Goal: Task Accomplishment & Management: Manage account settings

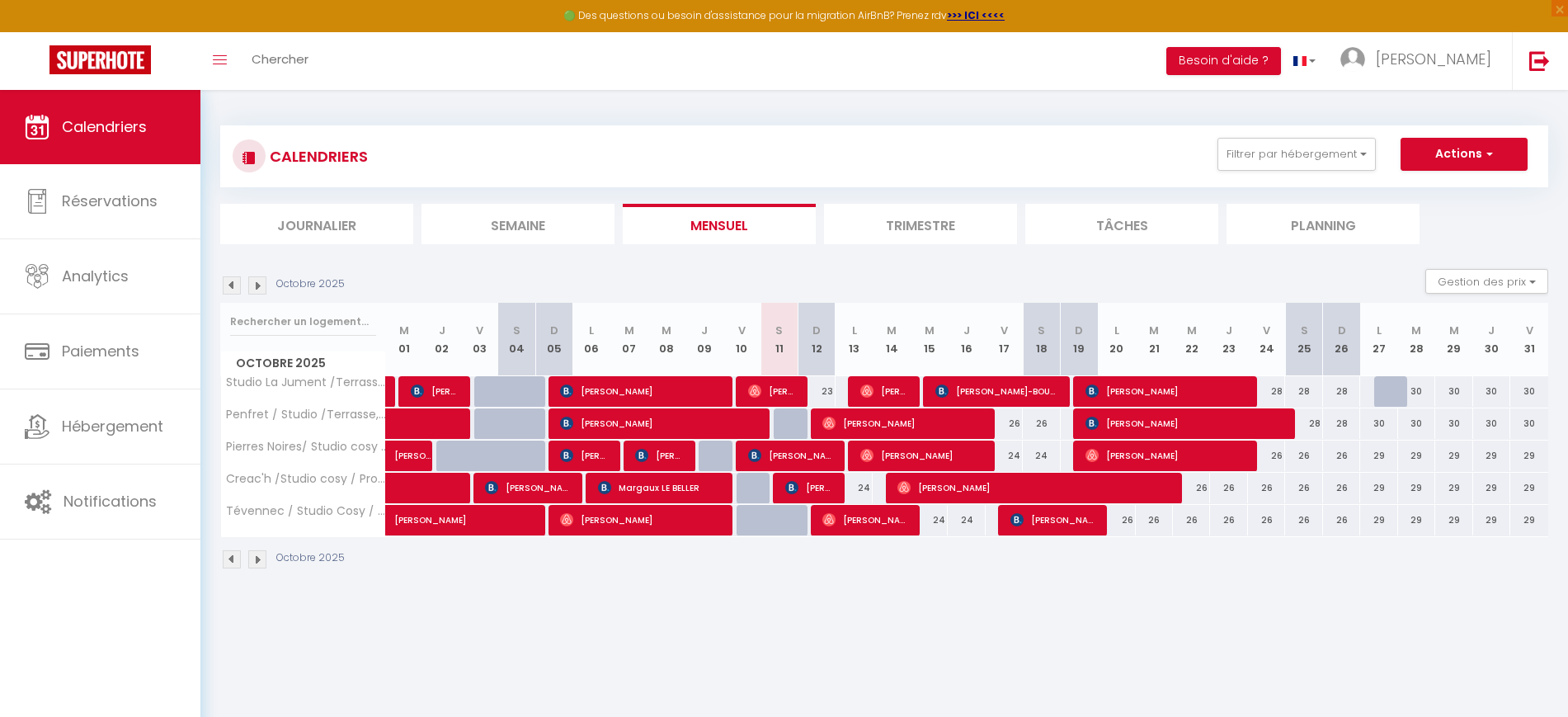
select select
click at [869, 488] on div "24" at bounding box center [854, 488] width 37 height 30
type input "24"
select select "1"
type input "Lun 13 Octobre 2025"
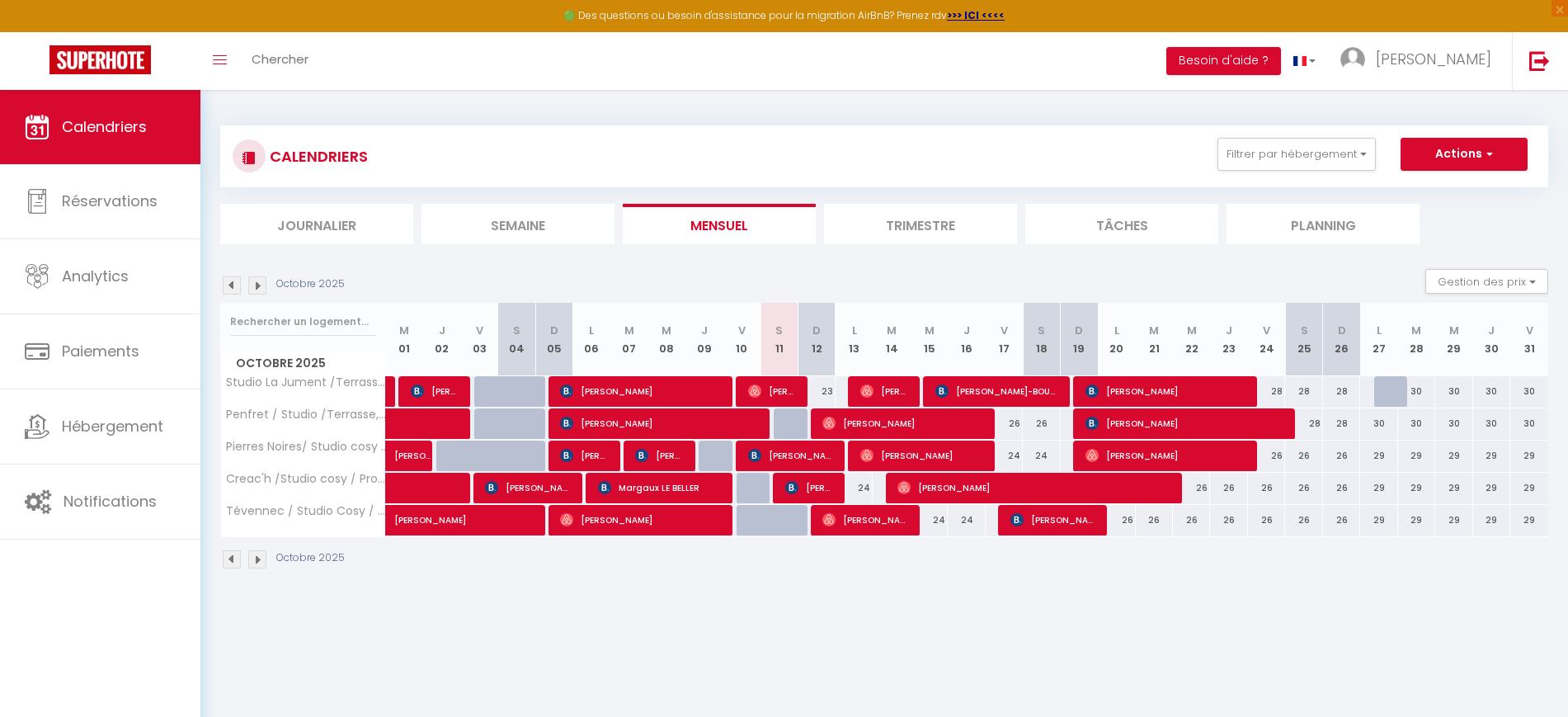
type input "[DATE] Octobre 2025"
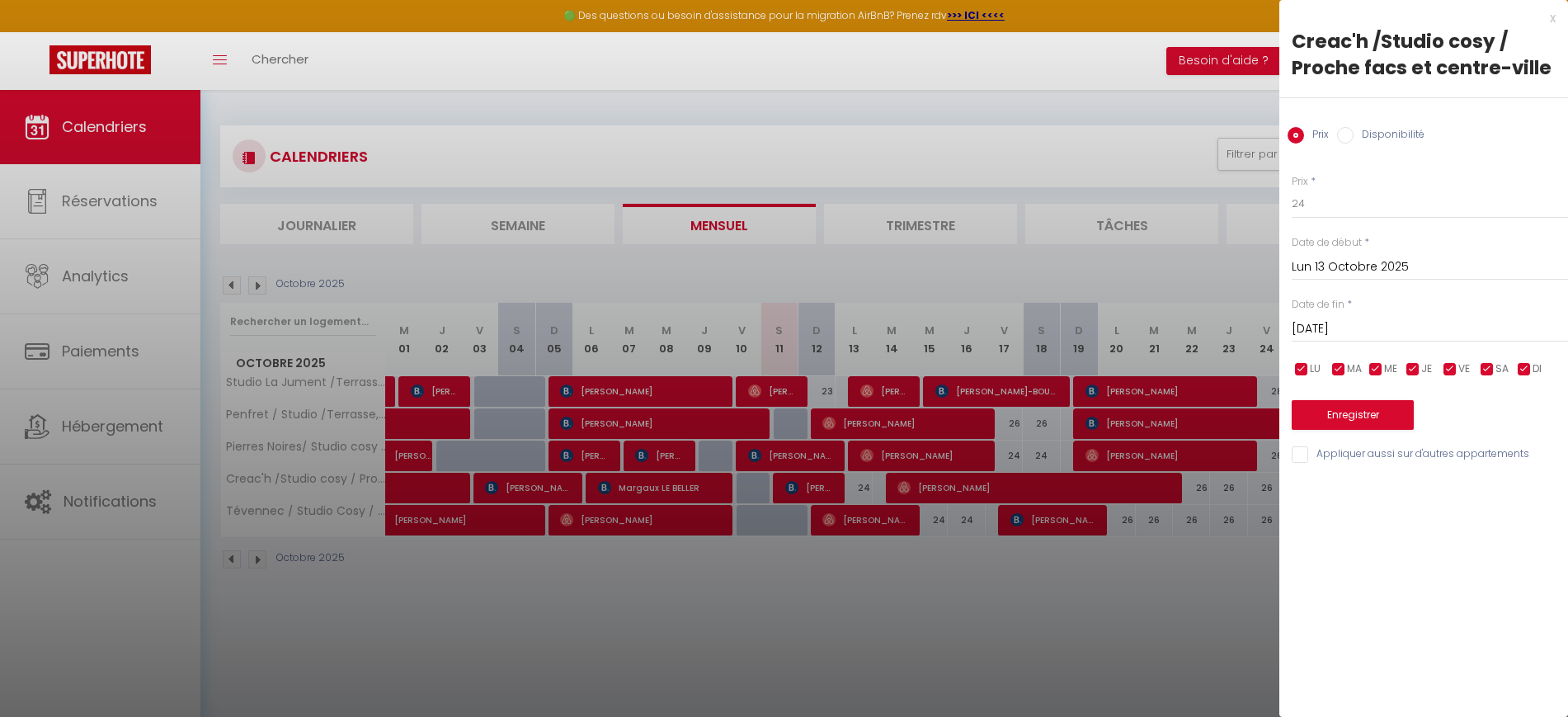
click at [1343, 139] on input "Disponibilité" at bounding box center [1346, 135] width 17 height 17
radio input "true"
radio input "false"
click at [1340, 205] on select "Disponible Indisponible" at bounding box center [1430, 204] width 276 height 31
click at [1292, 189] on select "Disponible Indisponible" at bounding box center [1430, 204] width 276 height 31
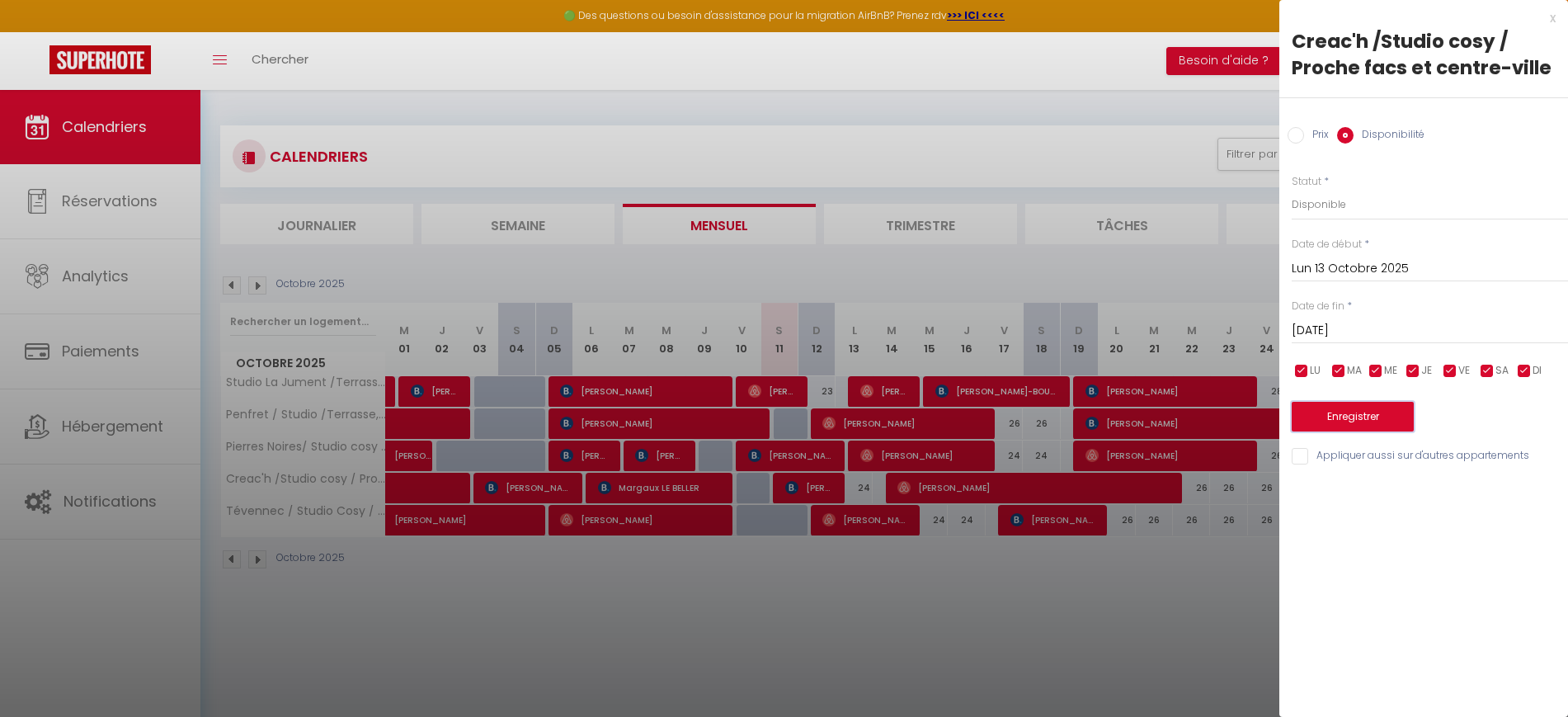
click at [1340, 420] on button "Enregistrer" at bounding box center [1353, 416] width 122 height 29
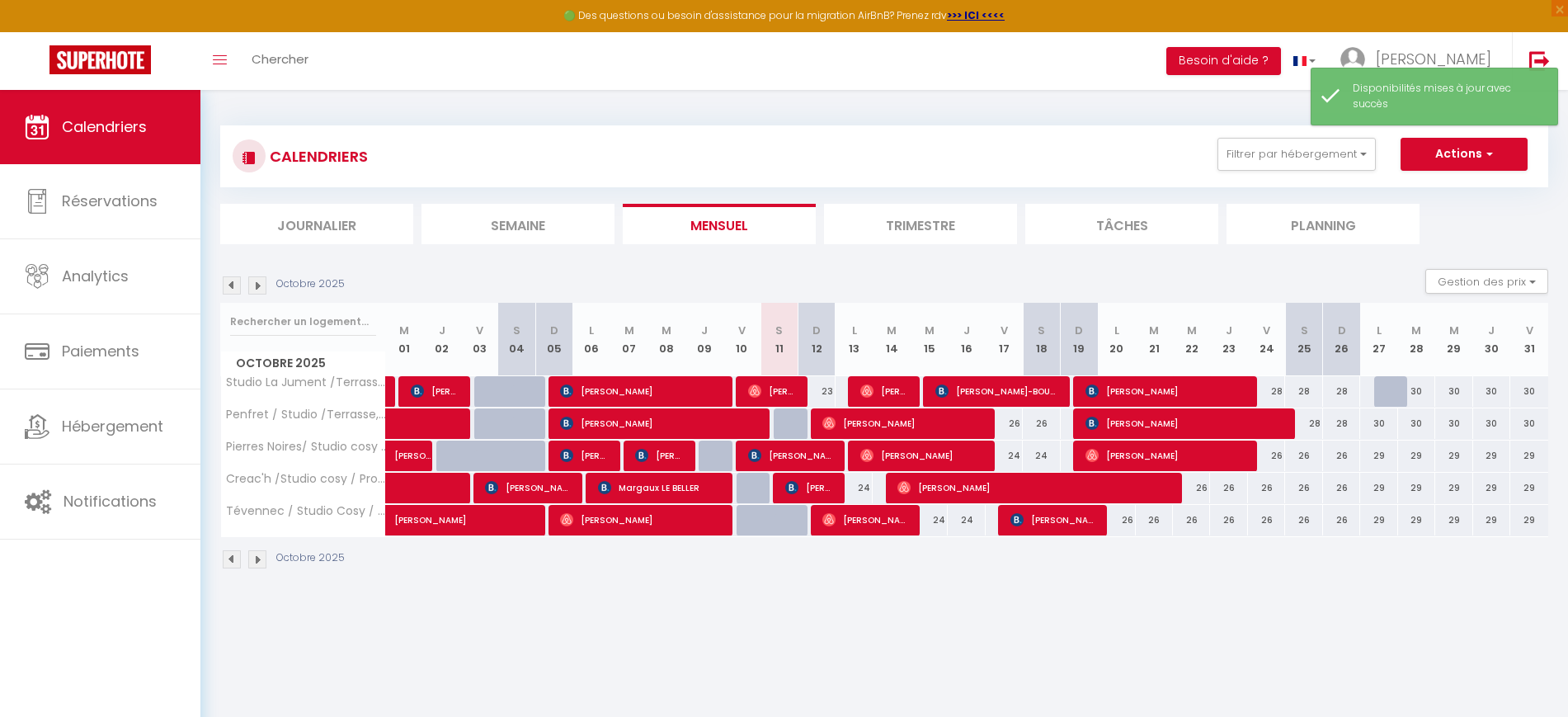
click at [865, 485] on div "24" at bounding box center [854, 488] width 37 height 30
type input "24"
select select "1"
type input "Lun 13 Octobre 2025"
type input "[DATE] Octobre 2025"
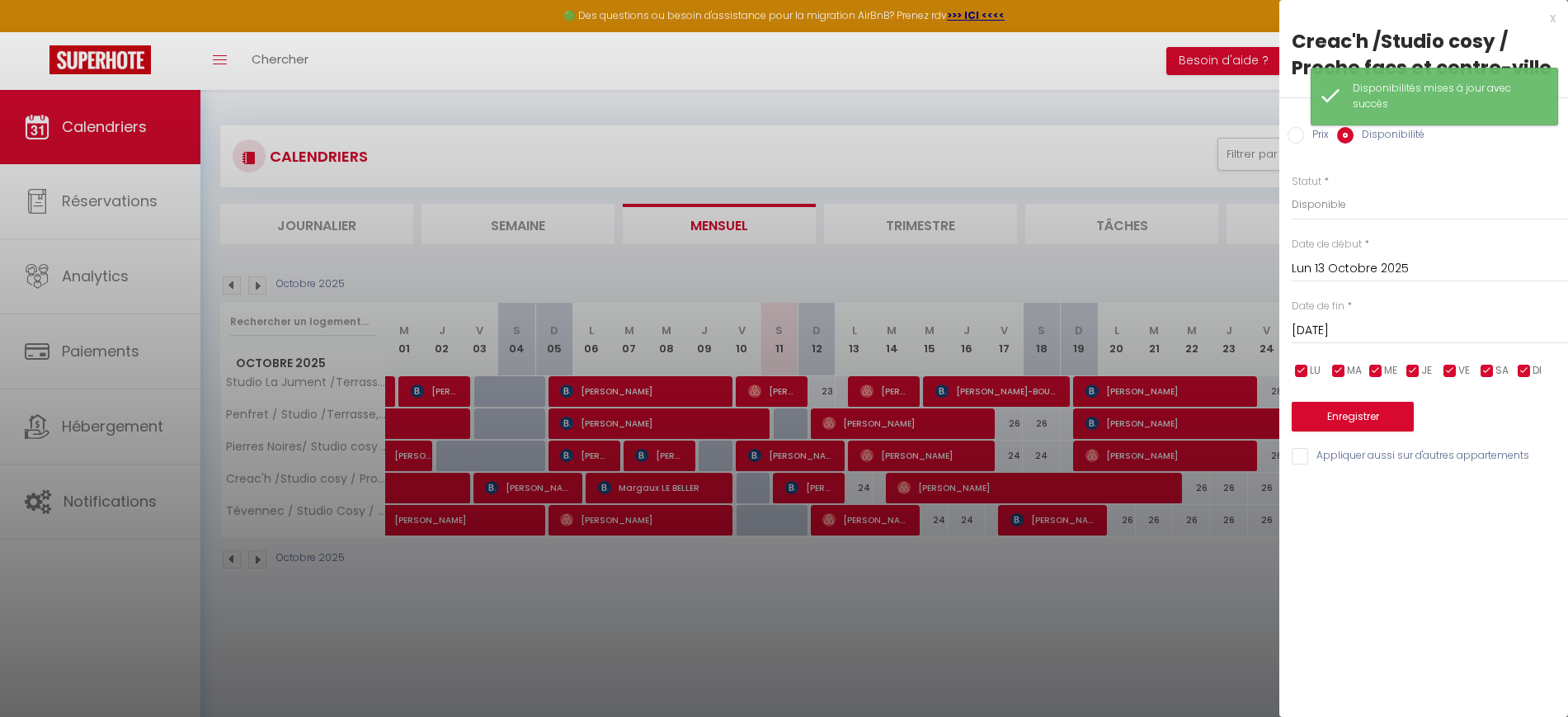
click at [1300, 131] on input "Prix" at bounding box center [1296, 135] width 17 height 17
radio input "true"
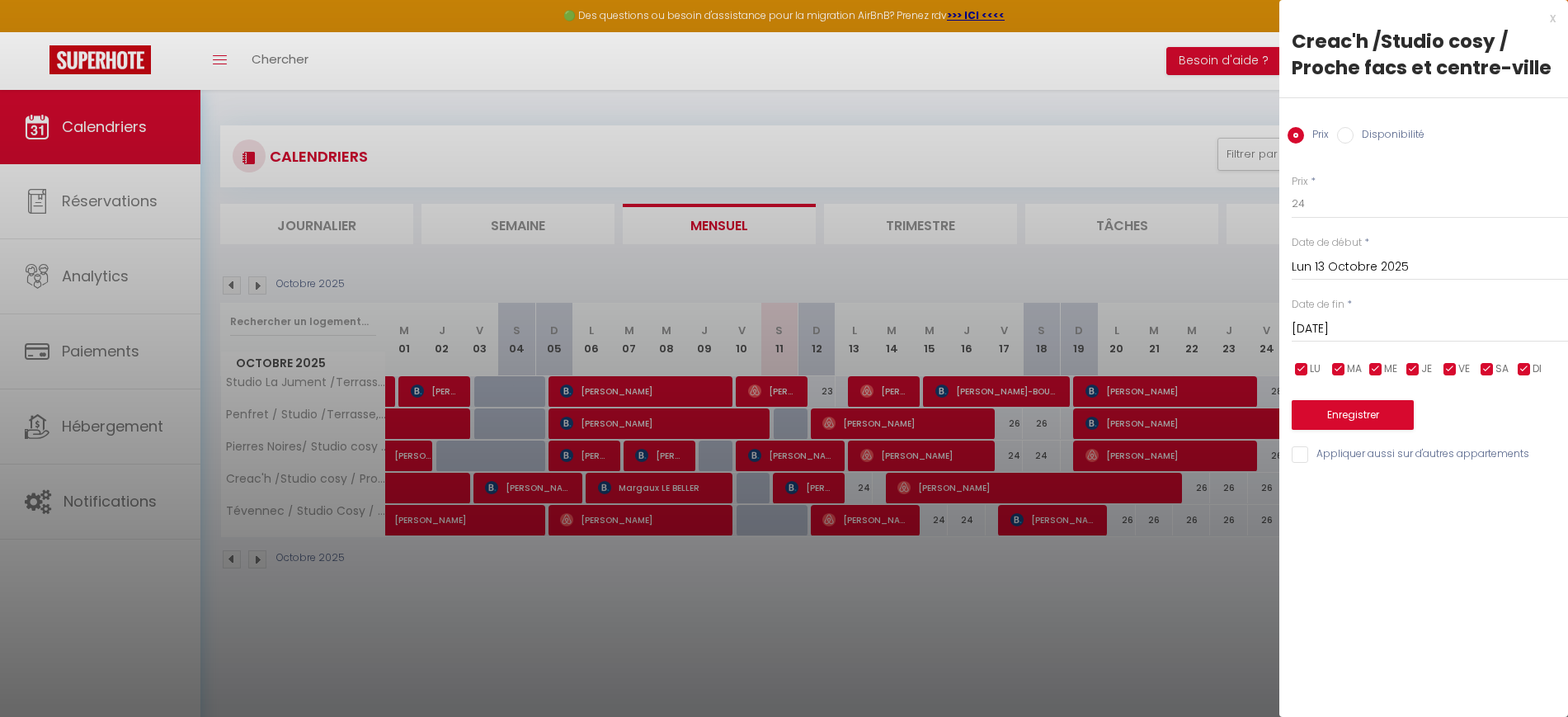
click at [1344, 138] on input "Disponibilité" at bounding box center [1346, 135] width 17 height 17
radio input "true"
radio input "false"
click at [1384, 268] on input "Lun 13 Octobre 2025" at bounding box center [1430, 268] width 276 height 21
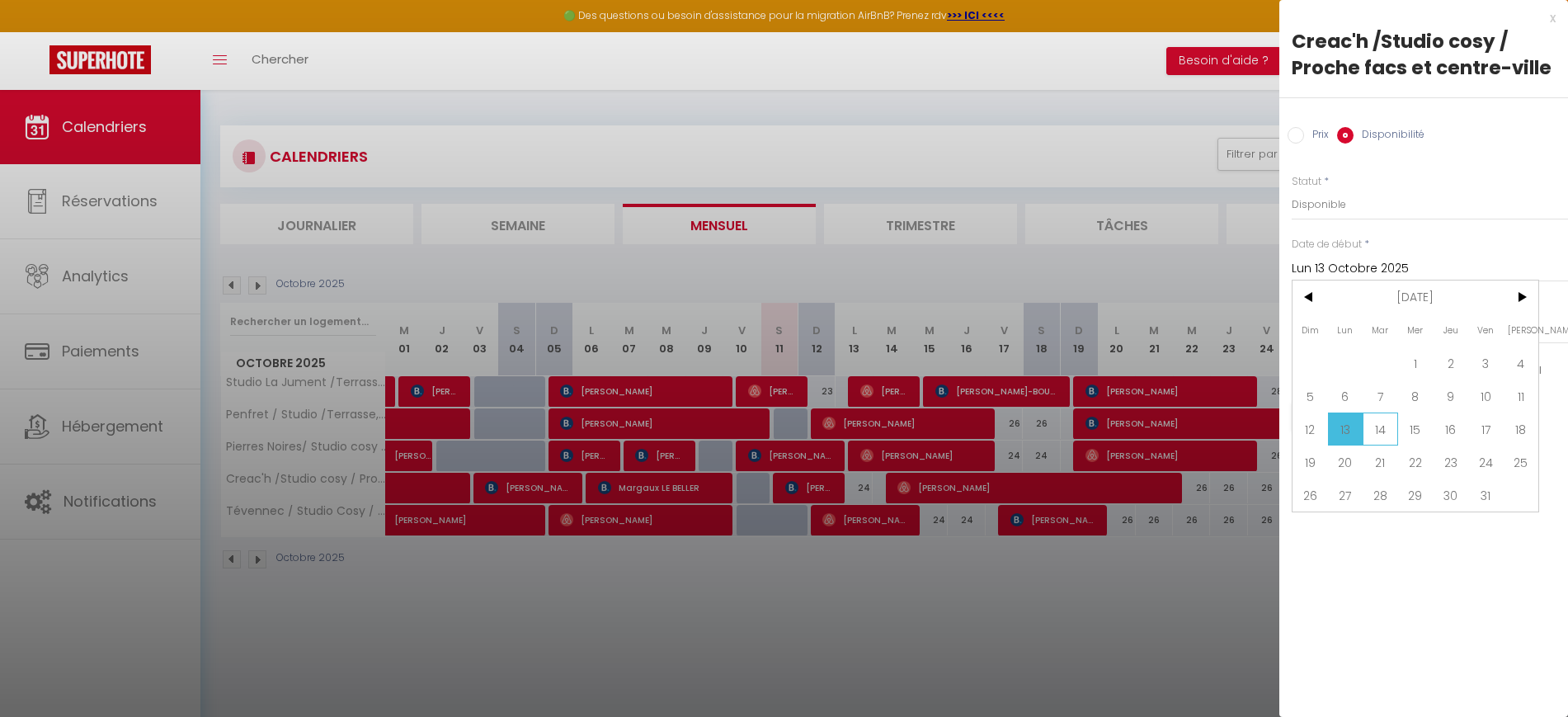
click at [1384, 421] on span "14" at bounding box center [1380, 428] width 35 height 33
type input "[DATE] Octobre 2025"
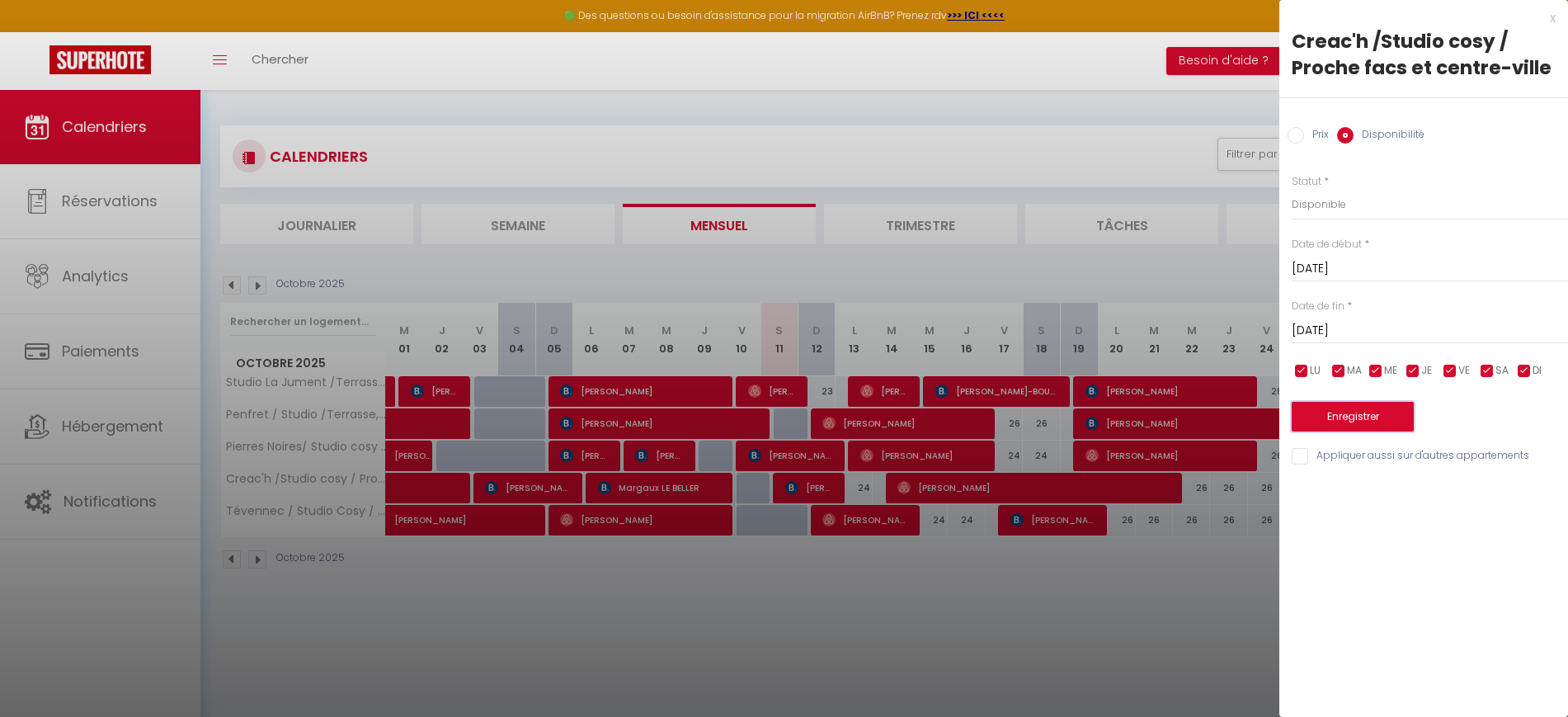
click at [1347, 414] on button "Enregistrer" at bounding box center [1353, 416] width 122 height 29
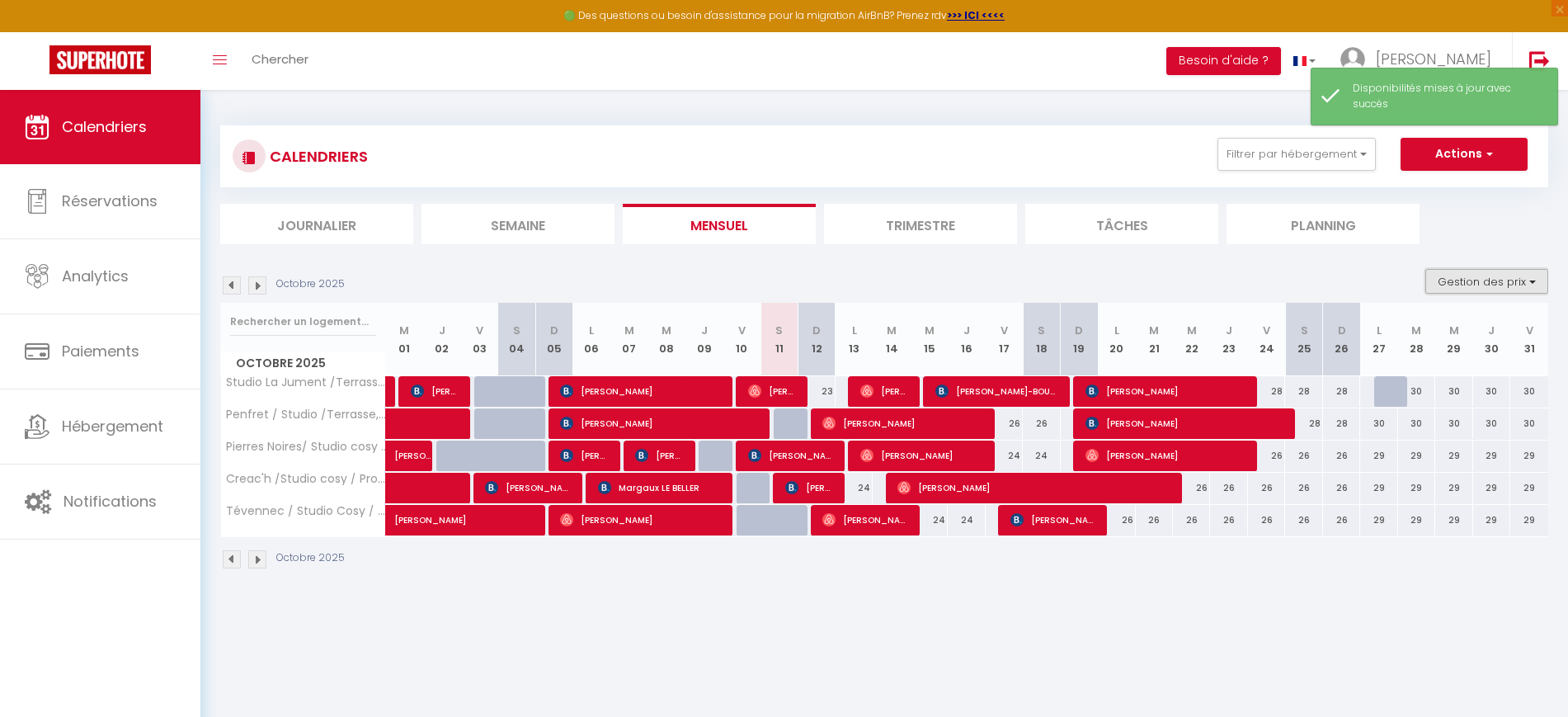
click at [1475, 280] on button "Gestion des prix" at bounding box center [1487, 281] width 123 height 24
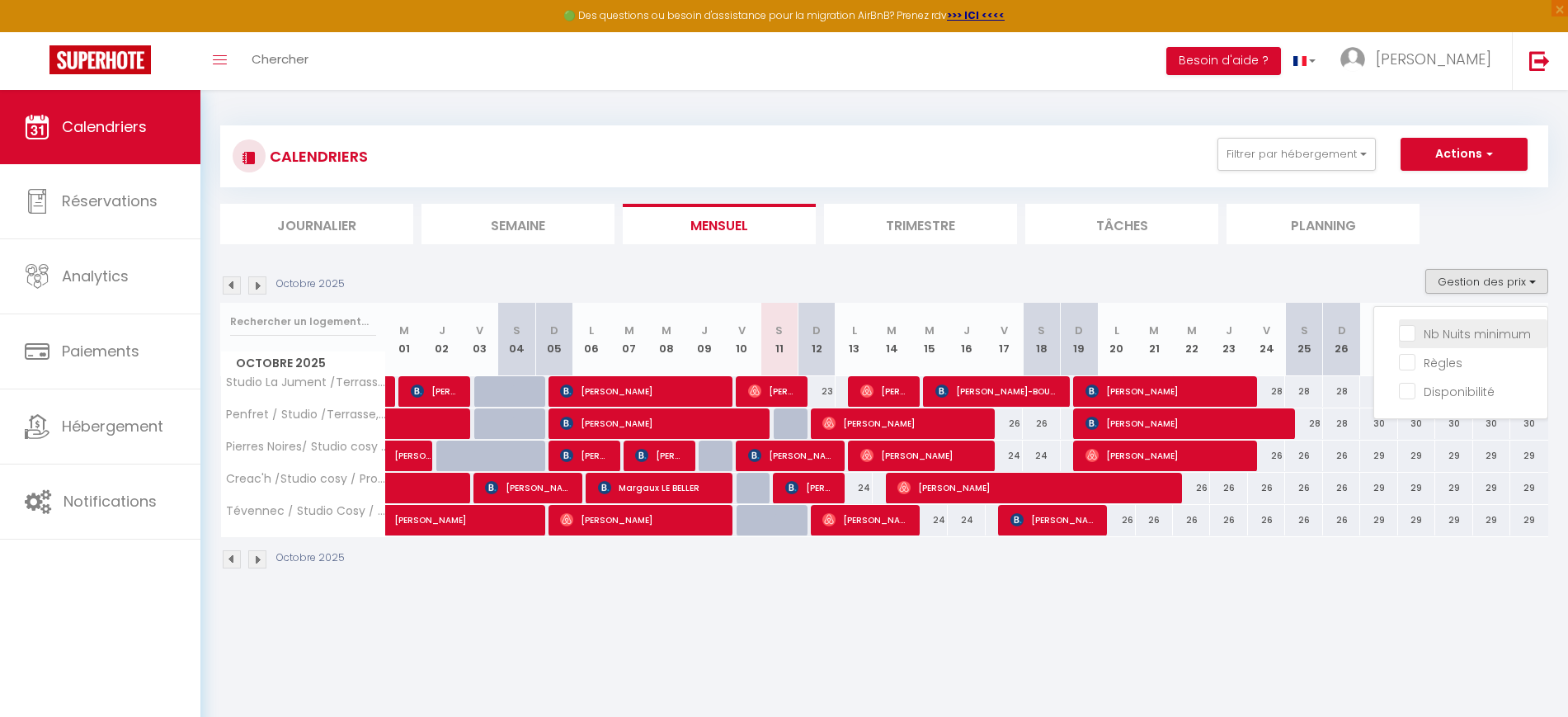
click at [1412, 331] on input "Nb Nuits minimum" at bounding box center [1473, 332] width 148 height 17
checkbox input "true"
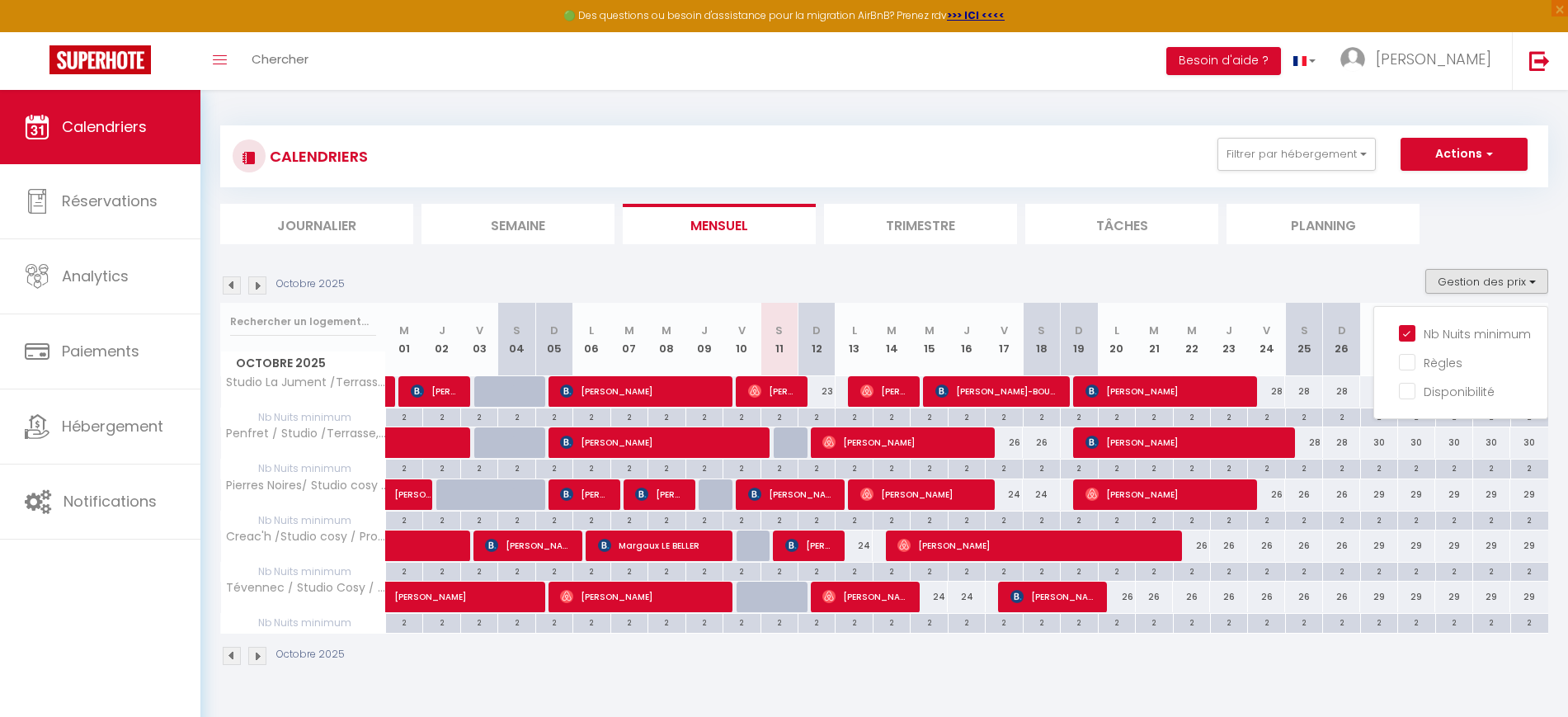
click at [858, 523] on div "2" at bounding box center [853, 519] width 36 height 16
type input "2"
type input "Lun 13 Octobre 2025"
type input "[DATE] Octobre 2025"
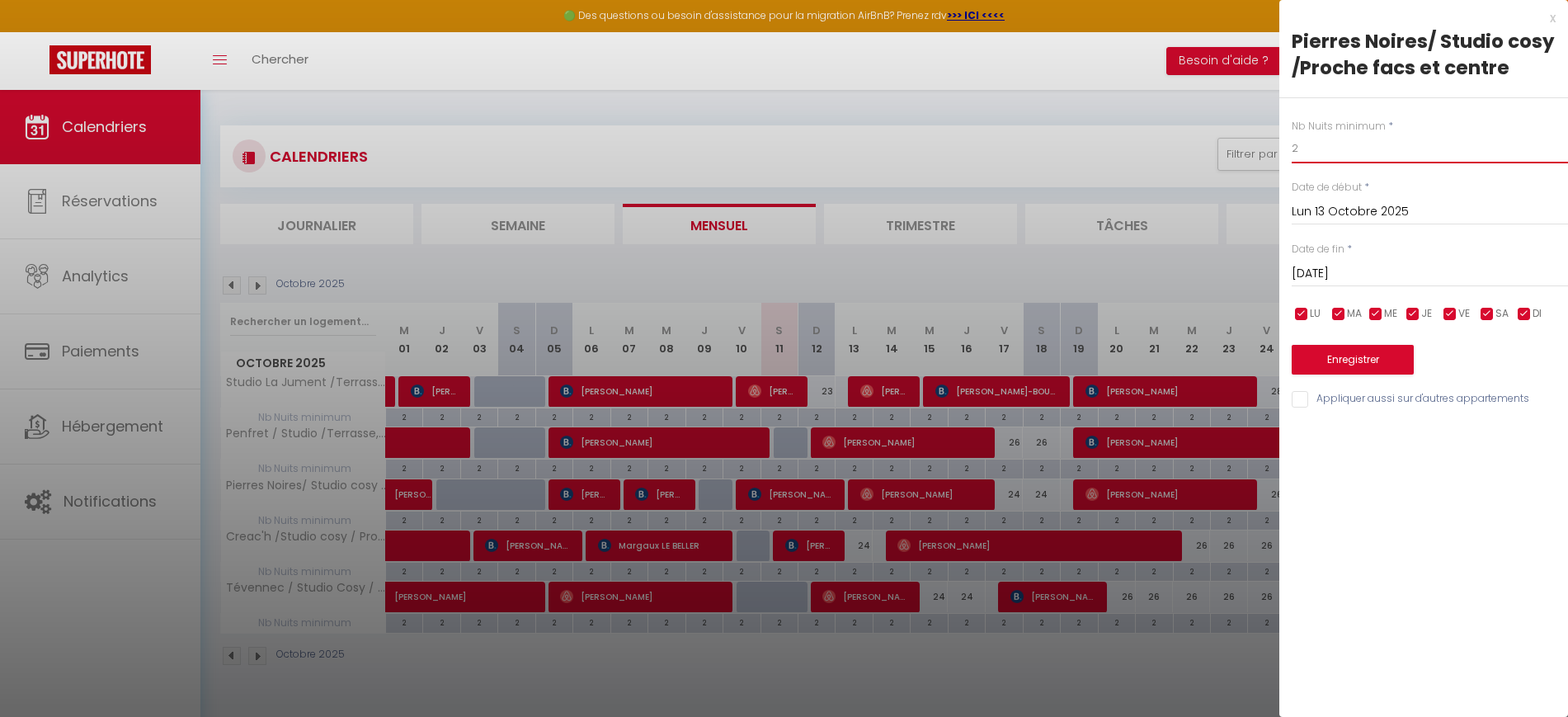
click at [1313, 144] on input "2" at bounding box center [1430, 148] width 276 height 29
type input "1"
click at [1350, 364] on button "Enregistrer" at bounding box center [1353, 359] width 122 height 29
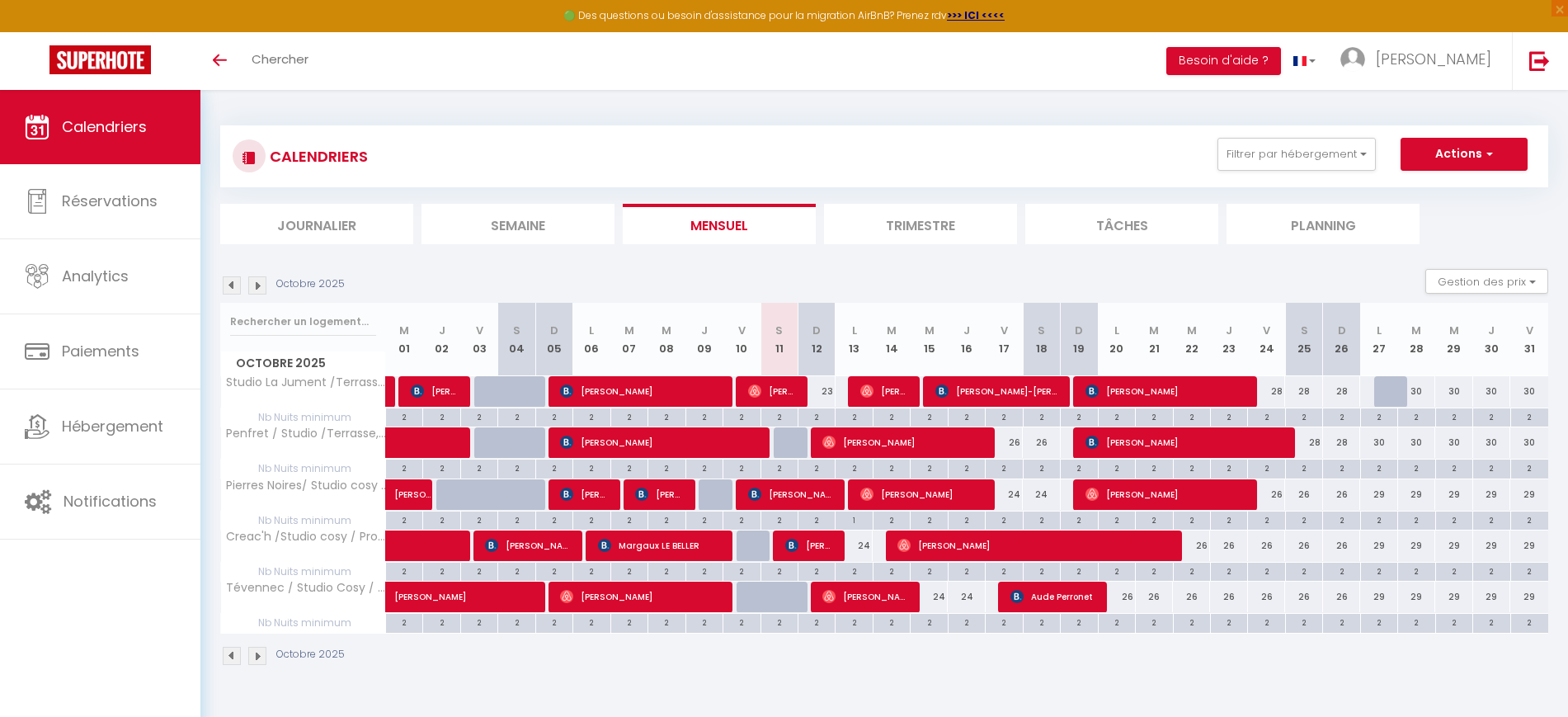
click at [857, 521] on div "1" at bounding box center [853, 519] width 36 height 16
type input "1"
type input "Lun 13 Octobre 2025"
type input "[DATE] Octobre 2025"
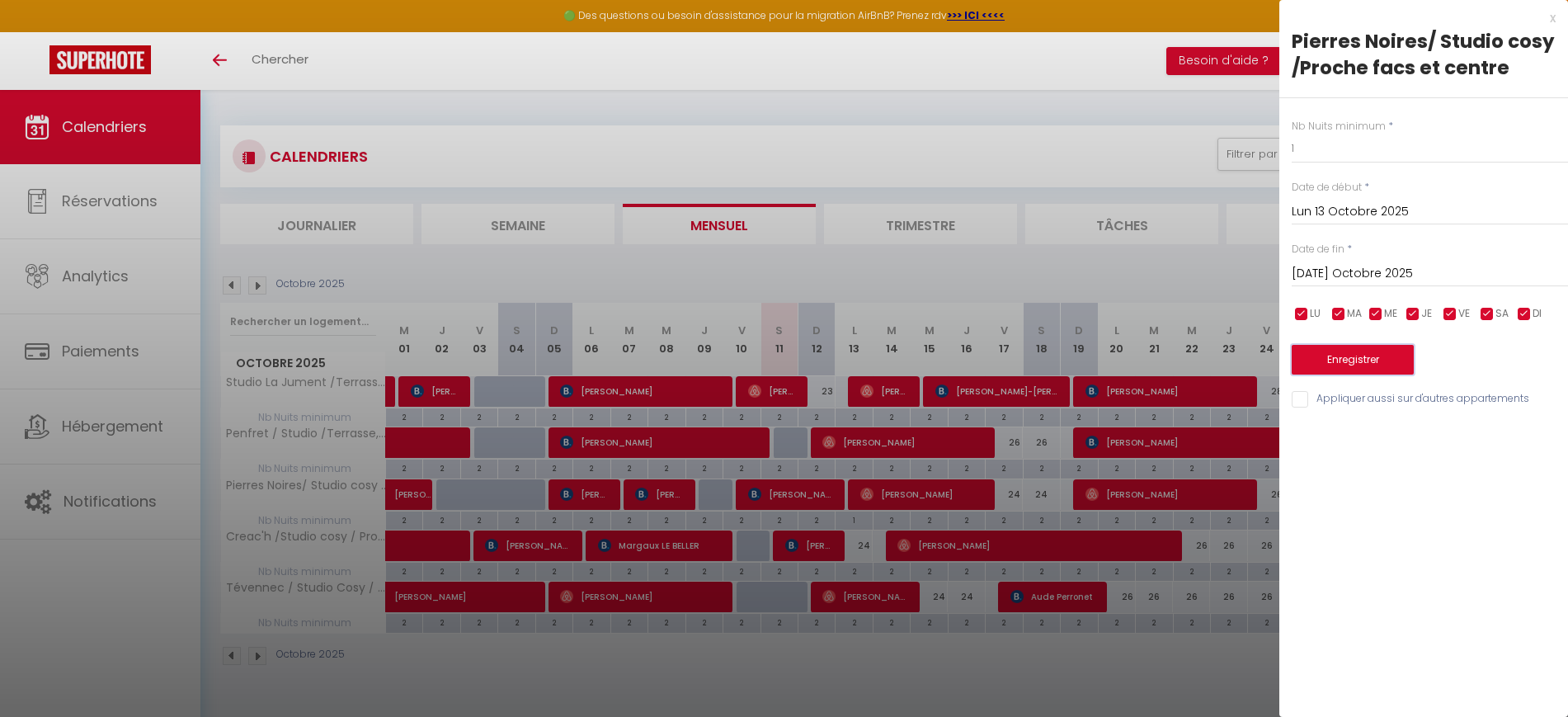
click at [1354, 355] on button "Enregistrer" at bounding box center [1353, 359] width 122 height 29
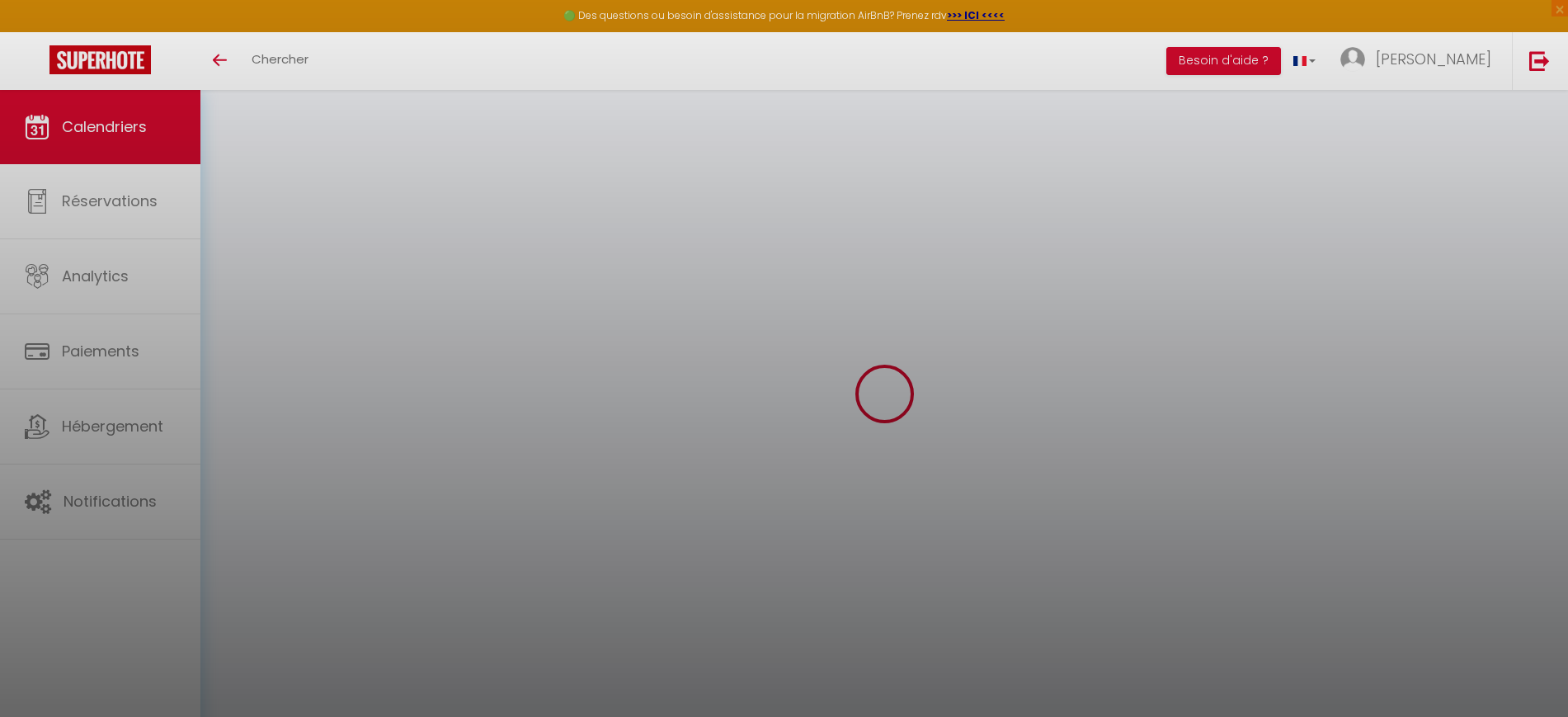
select select
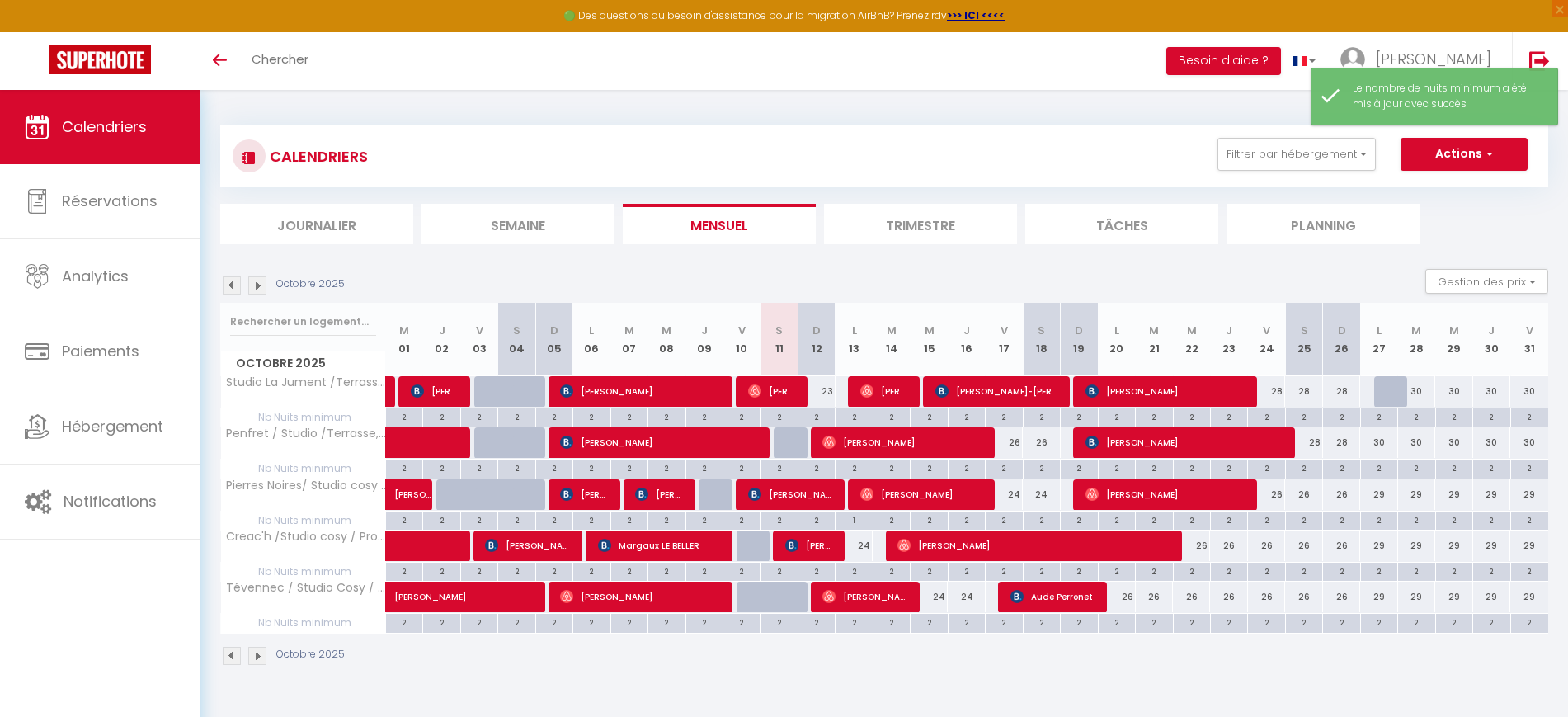
click at [866, 549] on div "24" at bounding box center [854, 545] width 37 height 30
type input "24"
select select "1"
type input "Lun 13 Octobre 2025"
type input "[DATE] Octobre 2025"
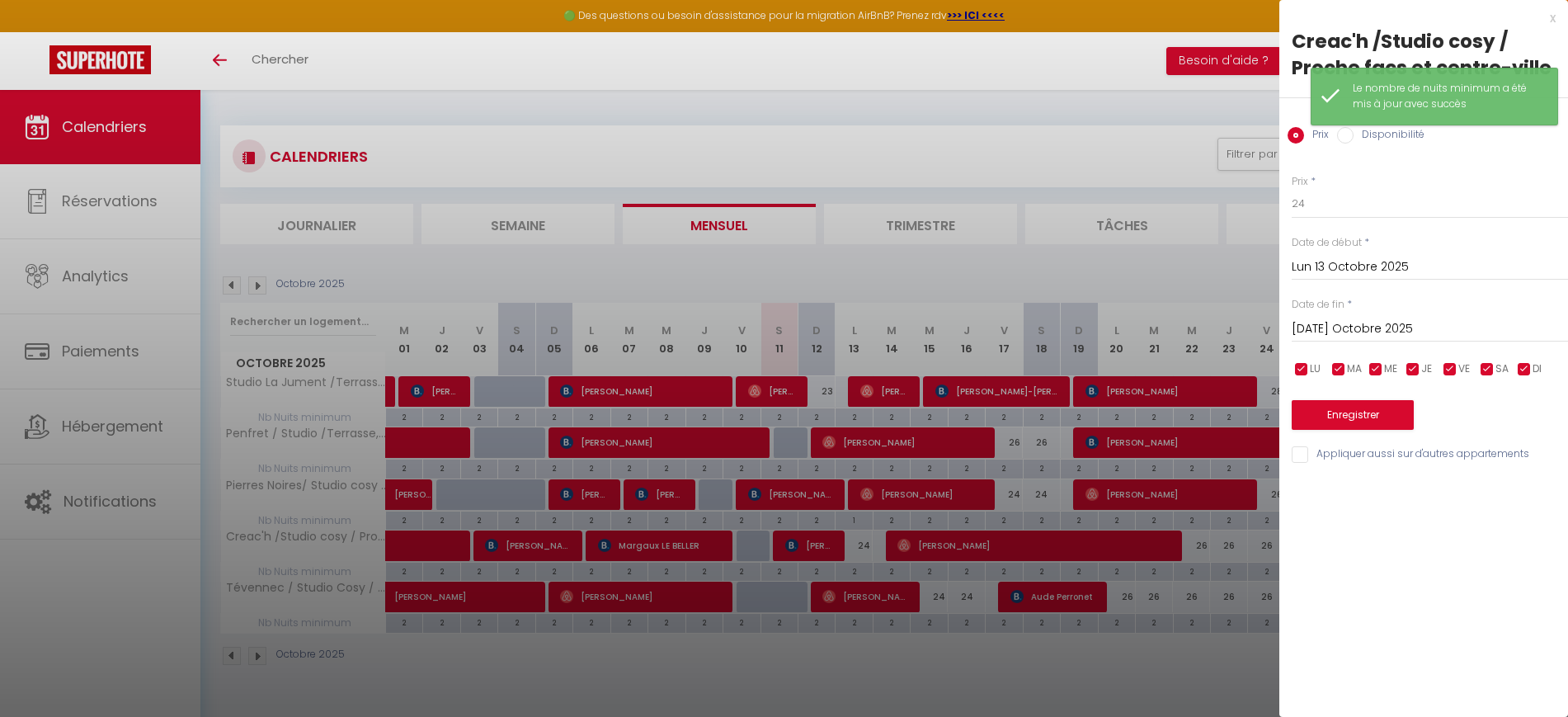
click at [1346, 136] on input "Disponibilité" at bounding box center [1346, 135] width 17 height 17
radio input "true"
radio input "false"
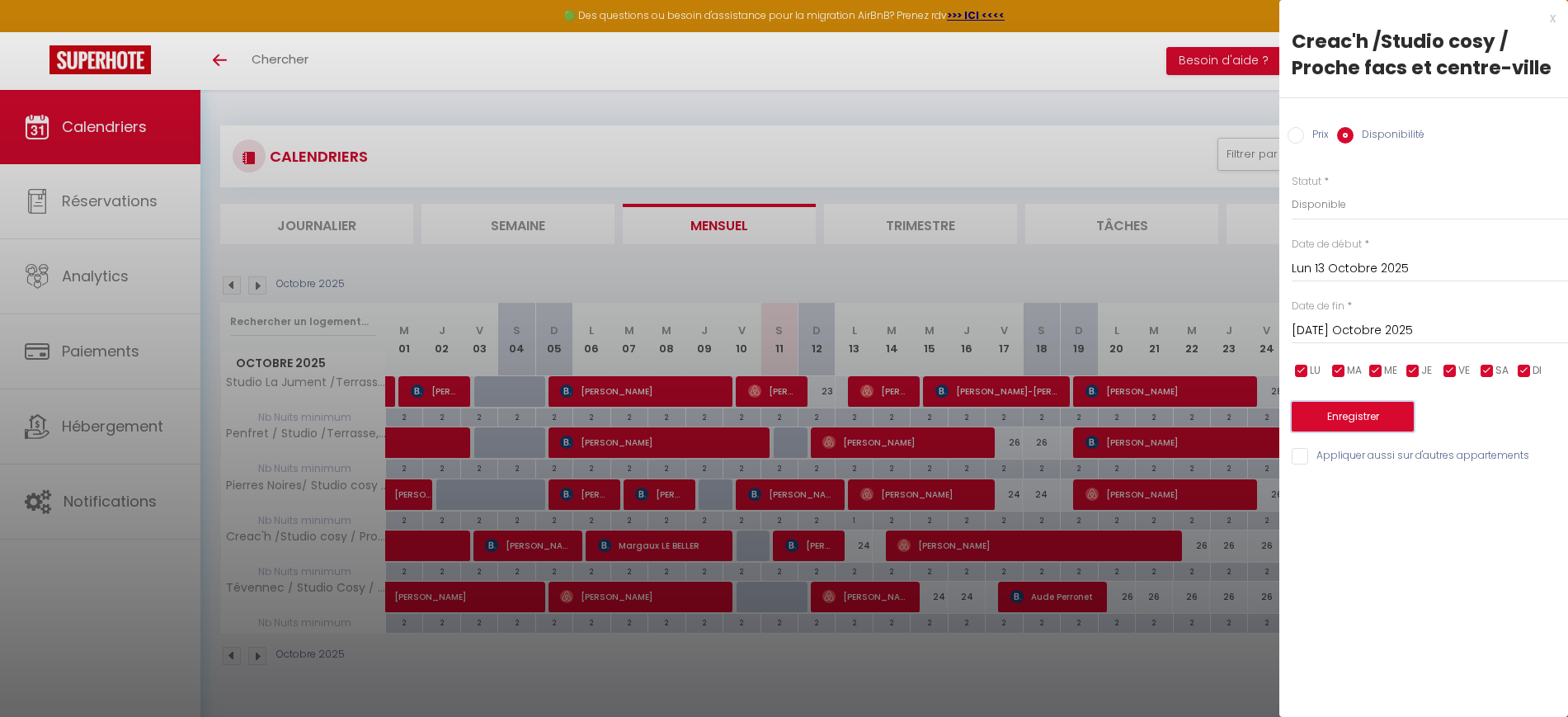
click at [1367, 408] on button "Enregistrer" at bounding box center [1353, 416] width 122 height 29
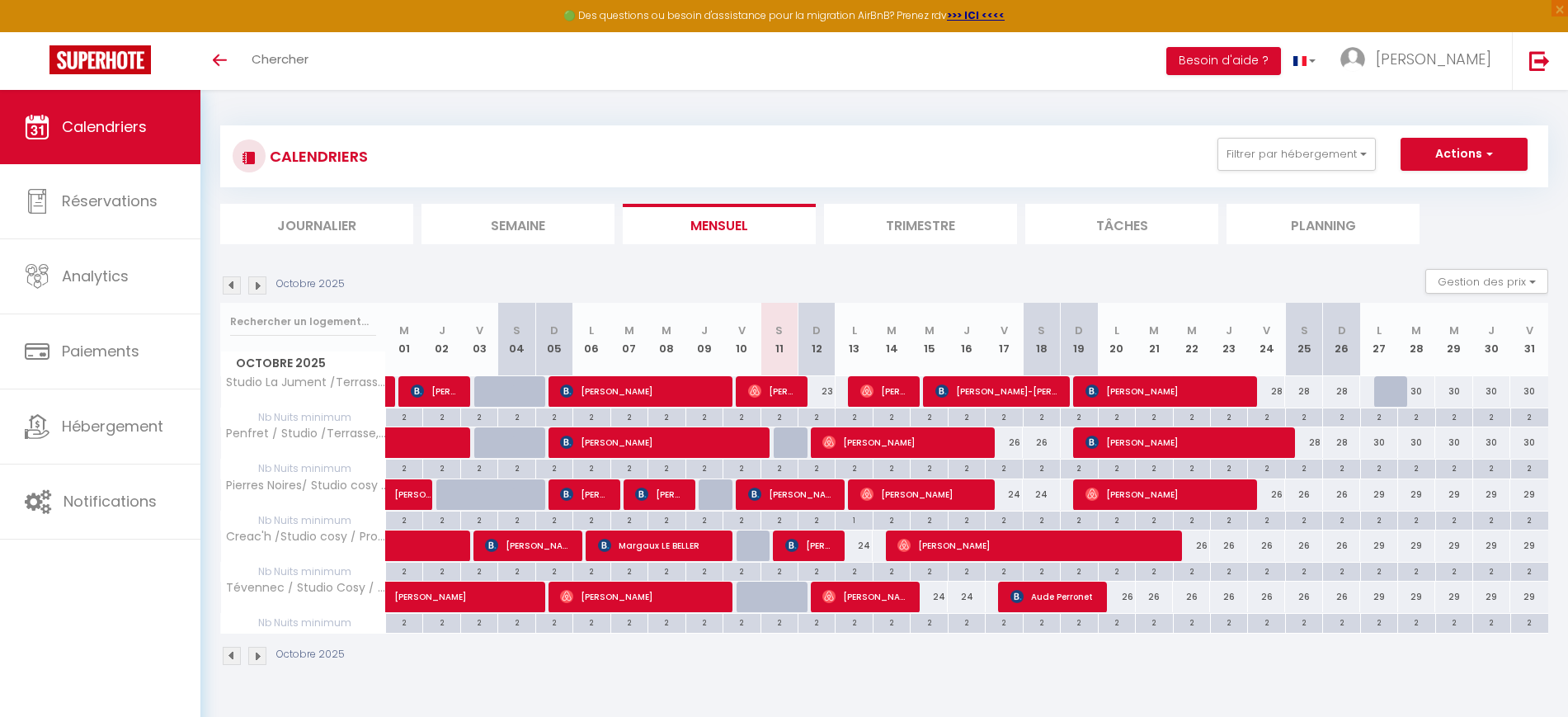
click at [858, 571] on div "2" at bounding box center [853, 571] width 36 height 16
type input "2"
type input "Lun 13 Octobre 2025"
type input "[DATE] Octobre 2025"
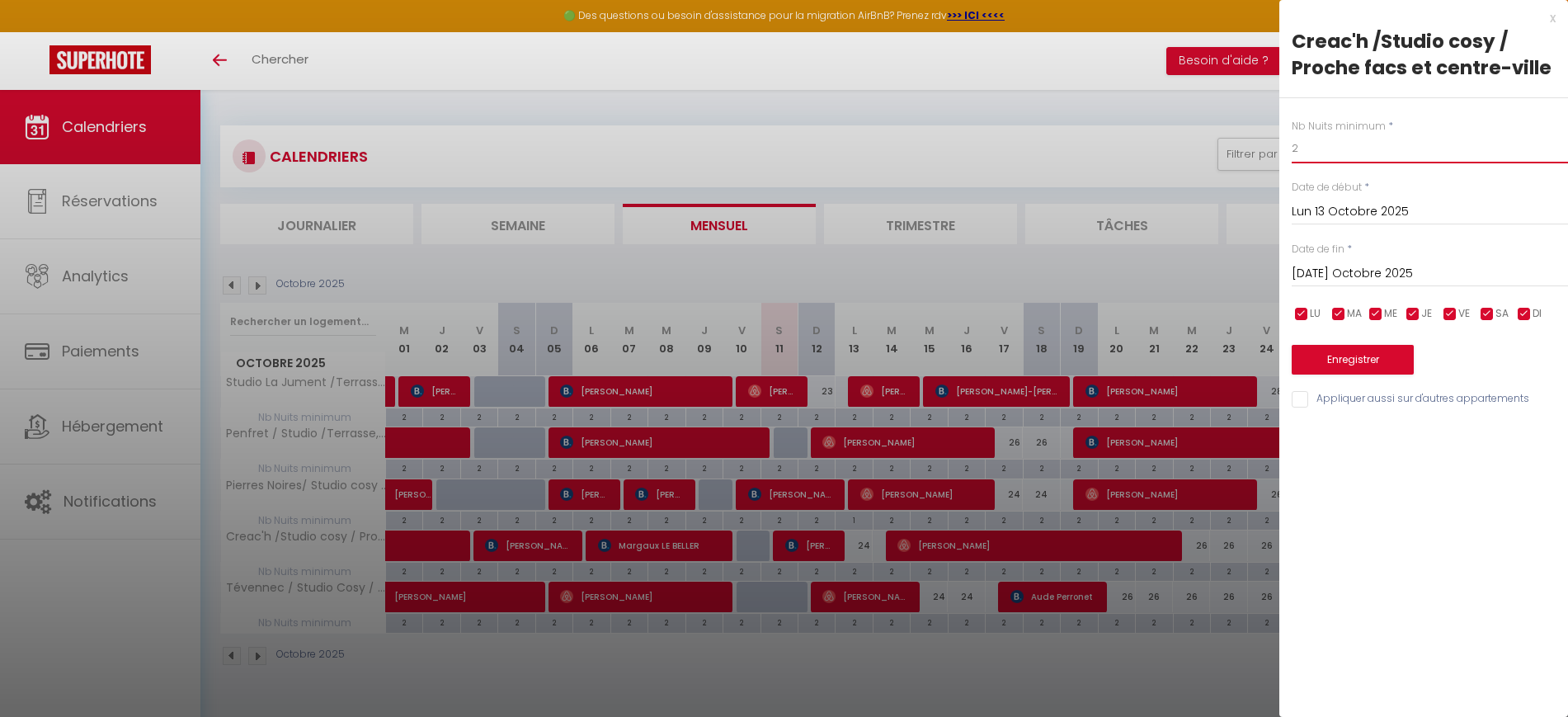
click at [1323, 152] on input "2" at bounding box center [1430, 148] width 276 height 29
type input "1"
click at [1372, 356] on button "Enregistrer" at bounding box center [1353, 359] width 122 height 29
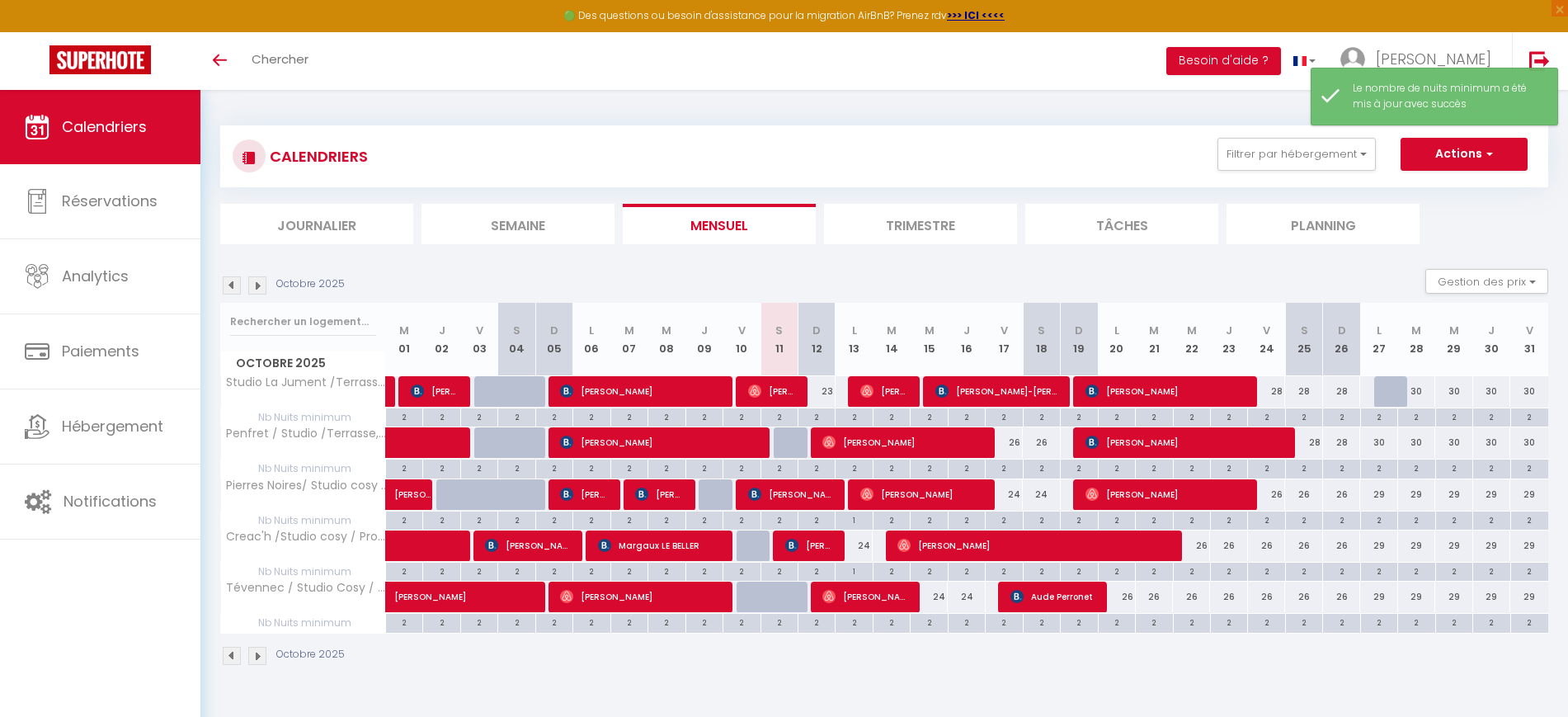
click at [861, 571] on div "1" at bounding box center [853, 571] width 36 height 16
type input "1"
type input "Lun 13 Octobre 2025"
type input "[DATE] Octobre 2025"
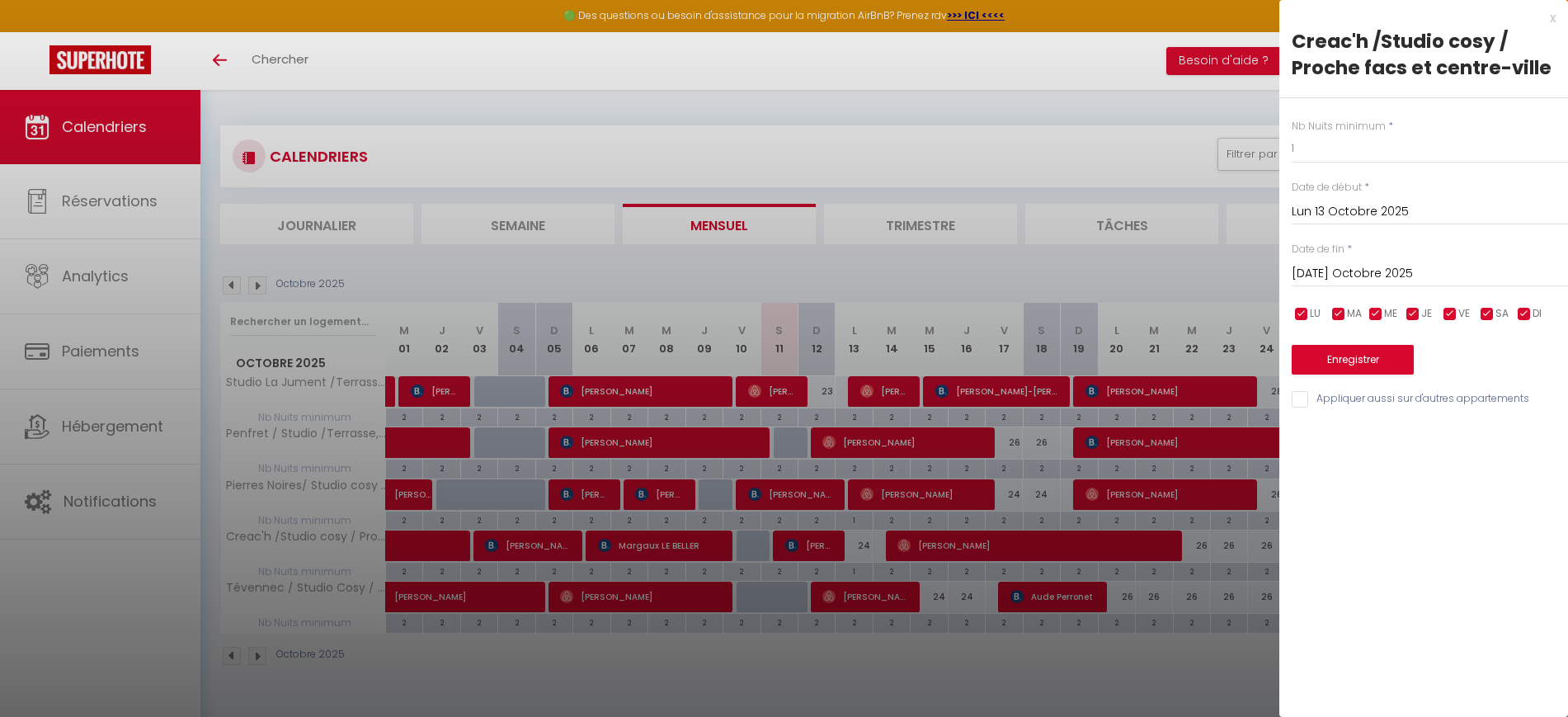
click at [858, 522] on div at bounding box center [784, 358] width 1568 height 717
type input "undefined aN undefined NaN"
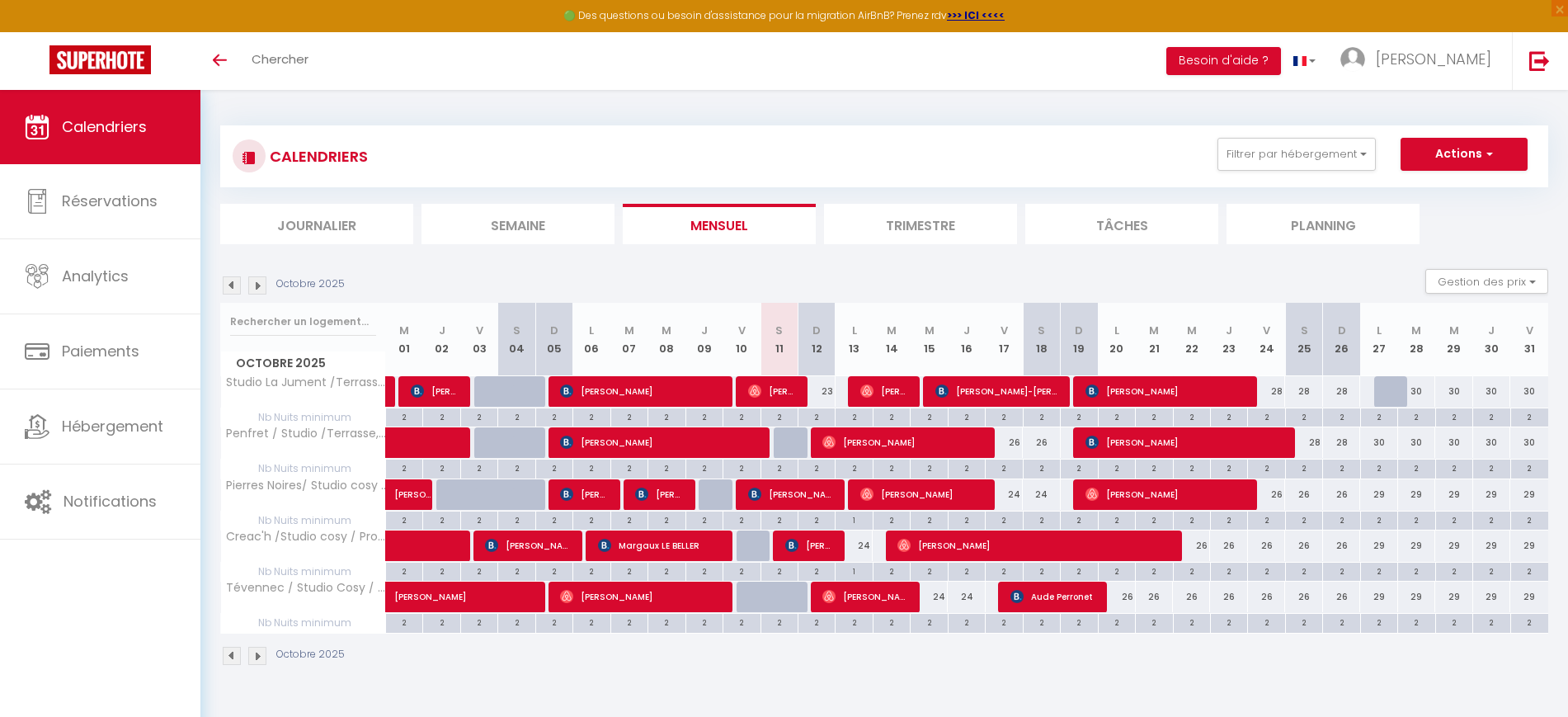
click at [858, 522] on div "1" at bounding box center [853, 519] width 36 height 16
type input "1"
type input "Lun 13 Octobre 2025"
type input "[DATE] Octobre 2025"
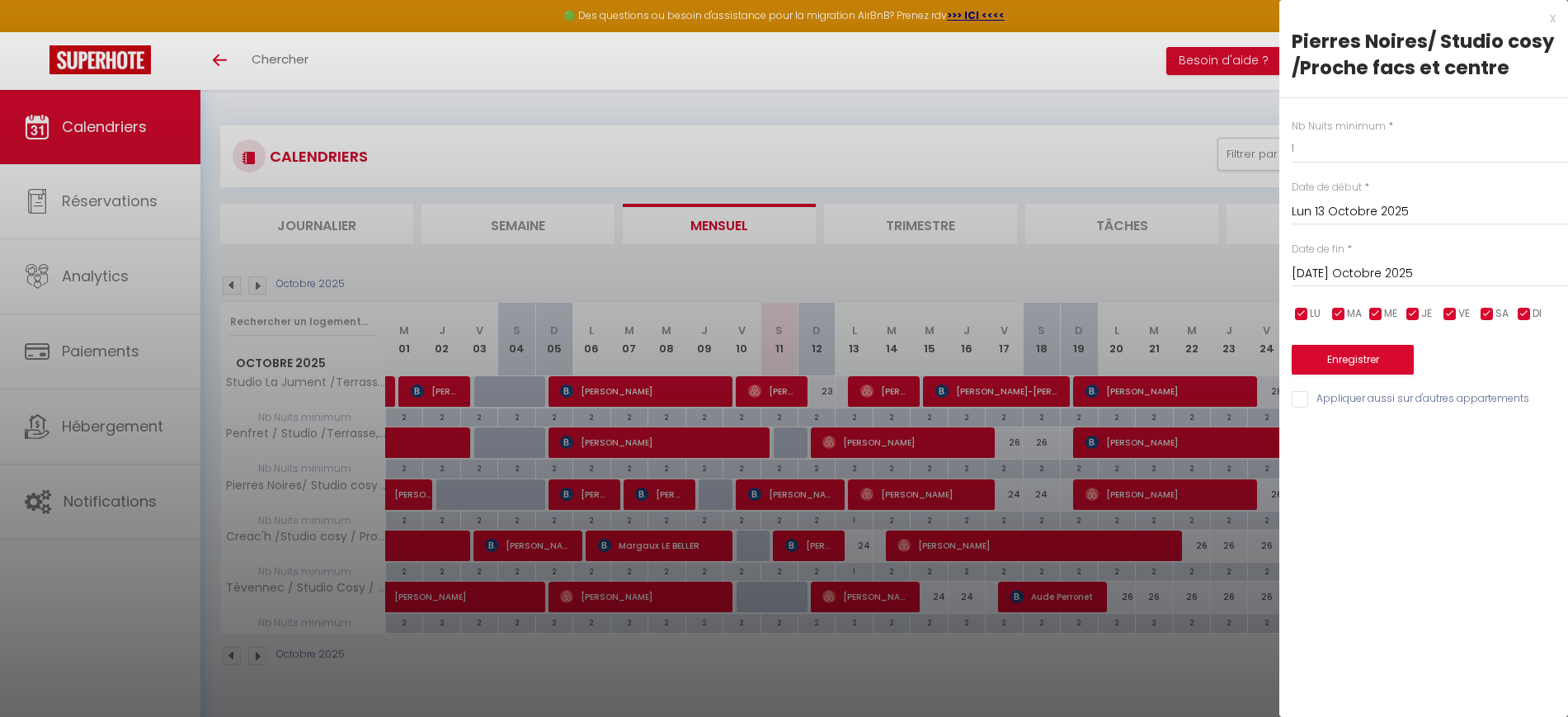
click at [858, 522] on div at bounding box center [784, 358] width 1568 height 717
type input "undefined aN undefined NaN"
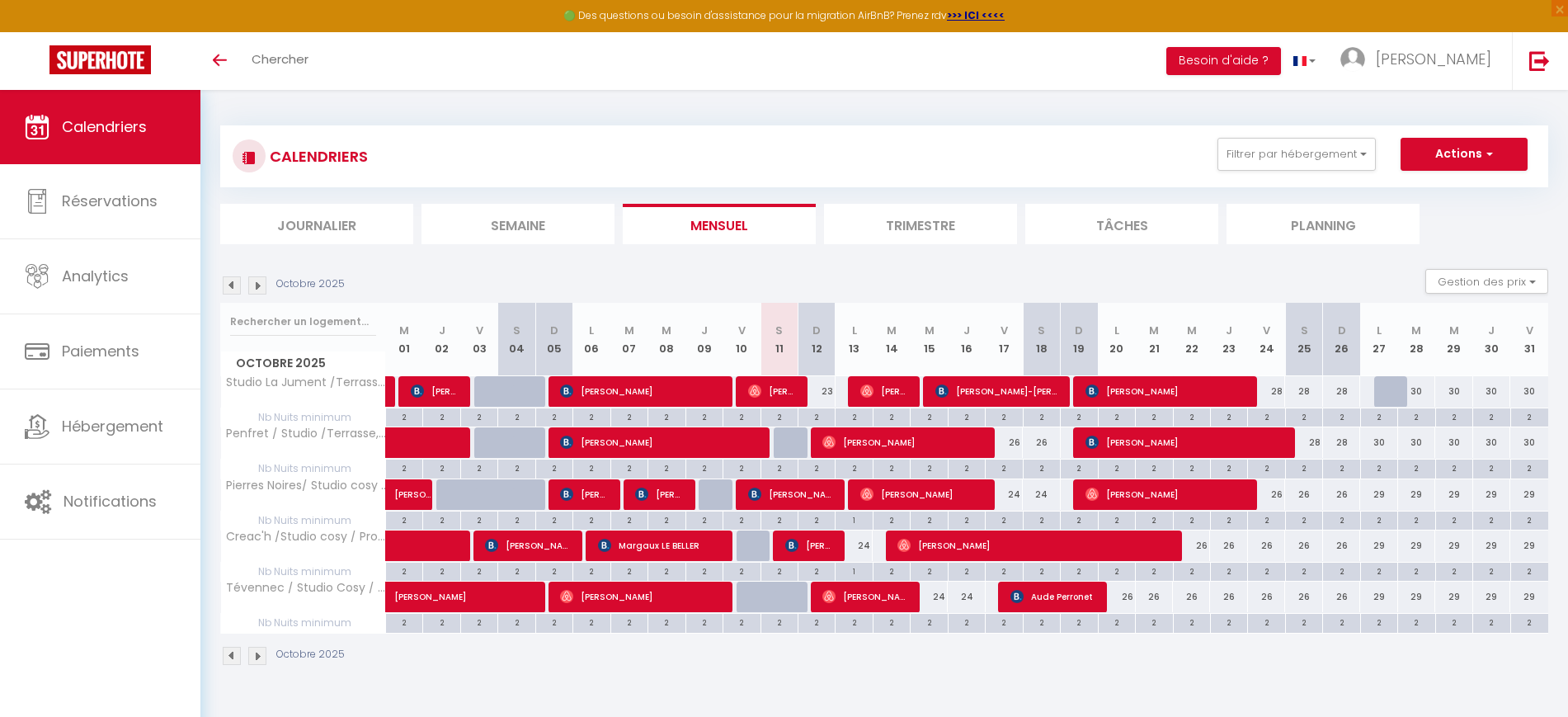
click at [860, 517] on div "1" at bounding box center [853, 519] width 36 height 16
type input "1"
type input "Lun 13 Octobre 2025"
type input "[DATE] Octobre 2025"
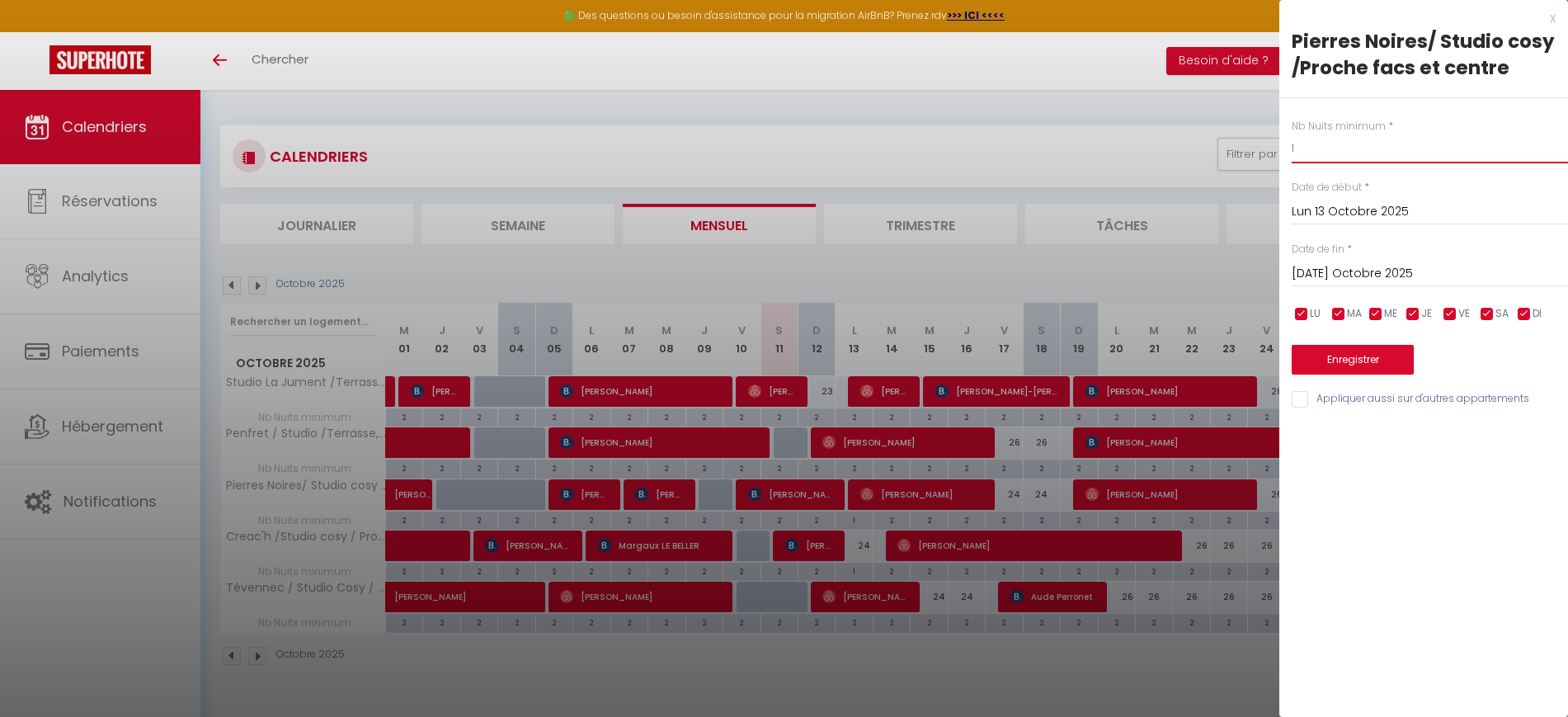
click at [1317, 141] on input "1" at bounding box center [1430, 148] width 276 height 29
type input "2"
click at [1358, 362] on button "Enregistrer" at bounding box center [1353, 359] width 122 height 29
